Goal: Information Seeking & Learning: Learn about a topic

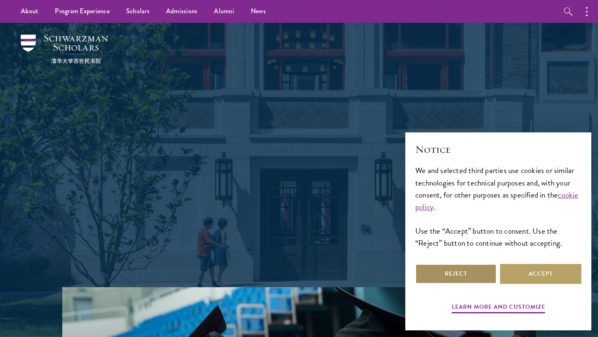
click at [448, 277] on button "Reject" at bounding box center [456, 274] width 81 height 20
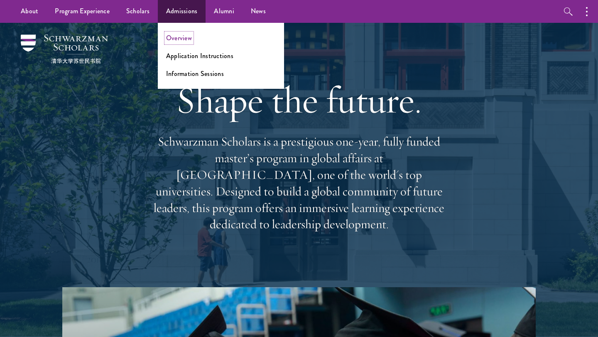
click at [184, 37] on link "Overview" at bounding box center [179, 38] width 26 height 10
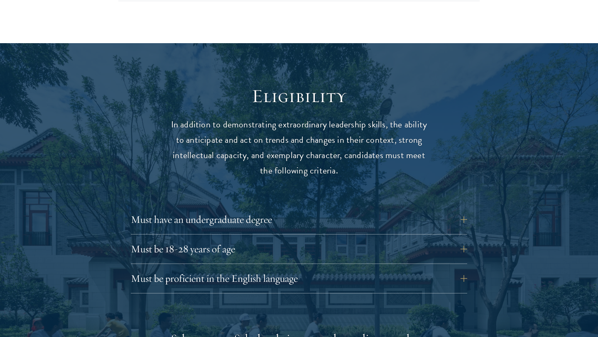
scroll to position [1075, 0]
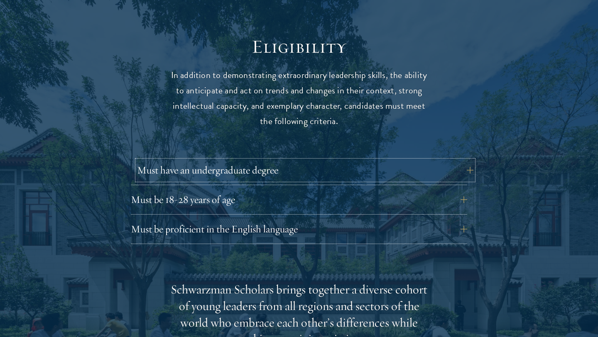
click at [471, 160] on button "Must have an undergraduate degree" at bounding box center [305, 170] width 337 height 20
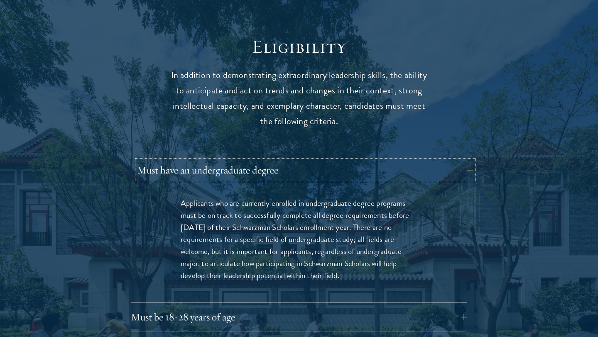
click at [471, 160] on button "Must have an undergraduate degree" at bounding box center [305, 170] width 337 height 20
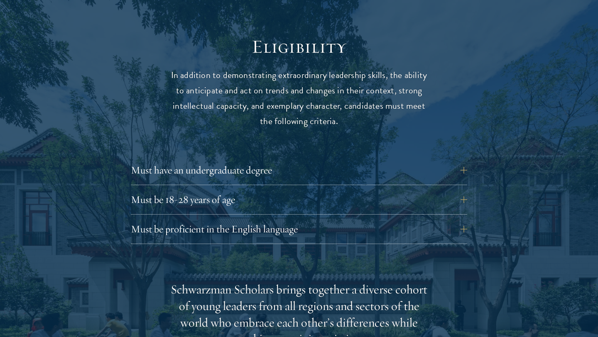
click at [470, 176] on div "Eligibility In addition to demonstrating extraordinary leadership skills, the a…" at bounding box center [299, 336] width 449 height 602
click at [463, 191] on button "Must be 18-28 years of age" at bounding box center [305, 200] width 337 height 20
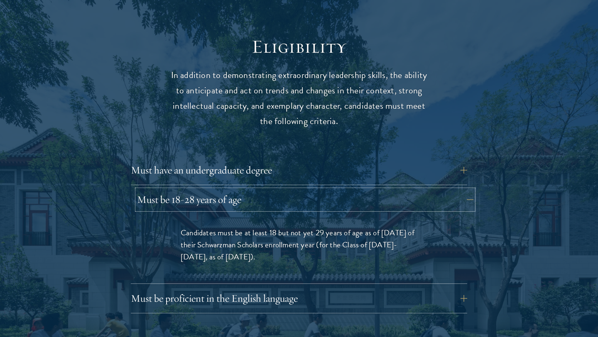
click at [463, 191] on button "Must be 18-28 years of age" at bounding box center [305, 200] width 337 height 20
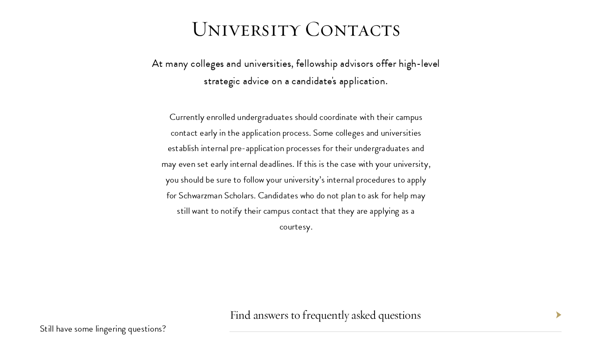
scroll to position [3633, 0]
